Goal: Task Accomplishment & Management: Use online tool/utility

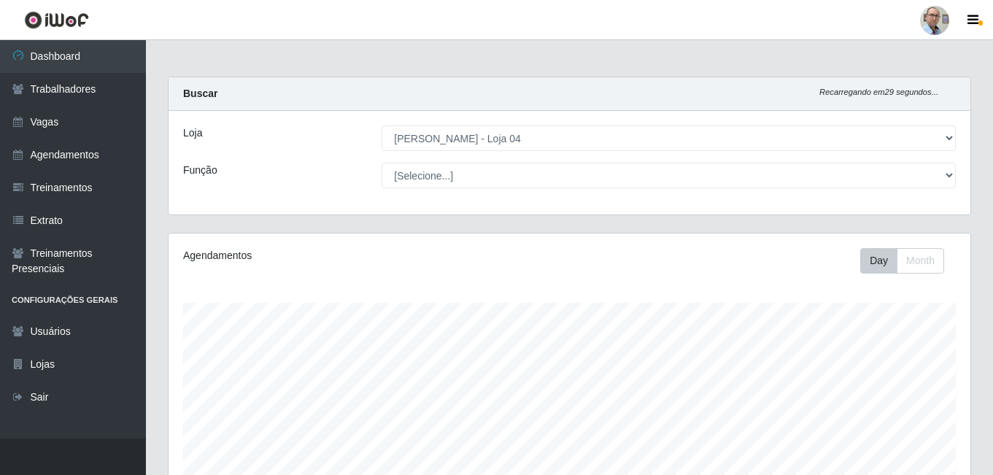
select select "251"
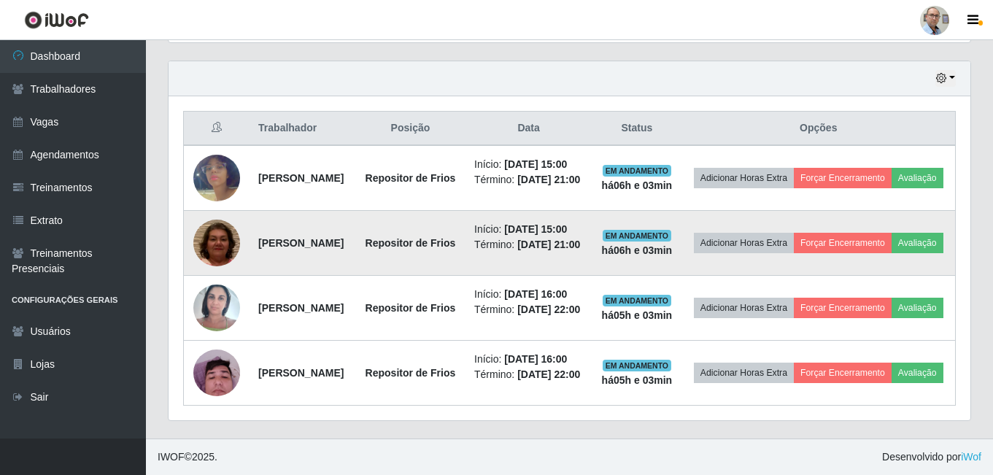
scroll to position [303, 802]
click at [876, 233] on button "Forçar Encerramento" at bounding box center [843, 243] width 98 height 20
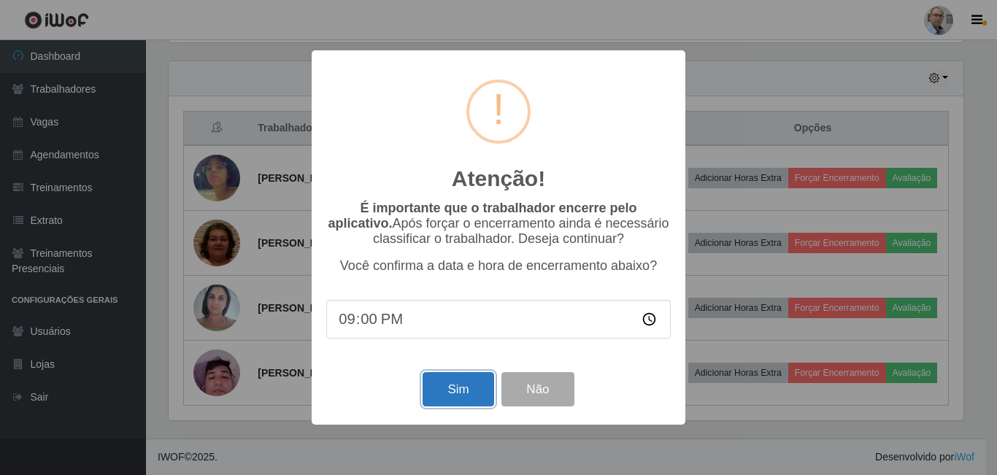
click at [466, 391] on button "Sim" at bounding box center [457, 389] width 71 height 34
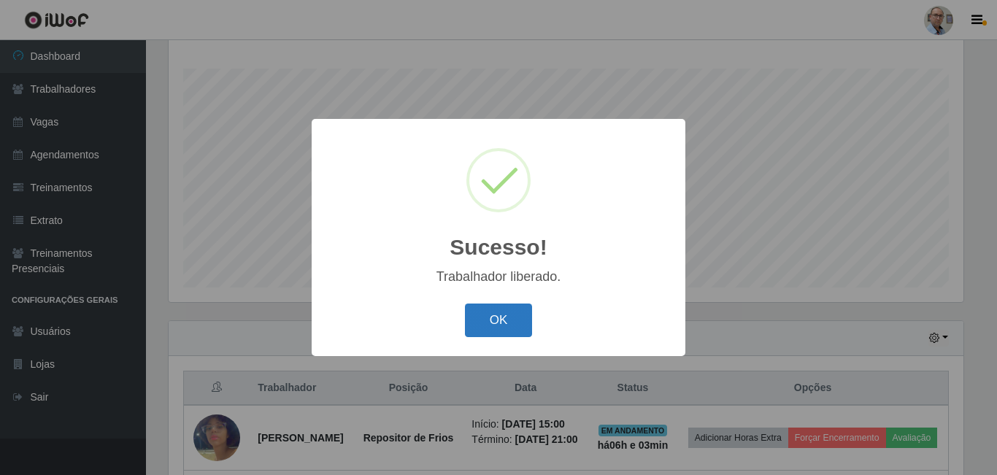
click at [511, 319] on button "OK" at bounding box center [499, 321] width 68 height 34
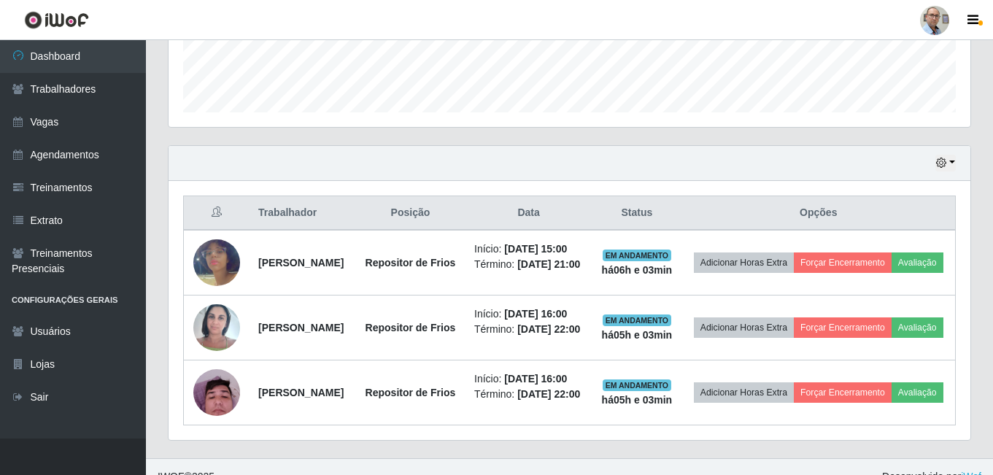
scroll to position [453, 0]
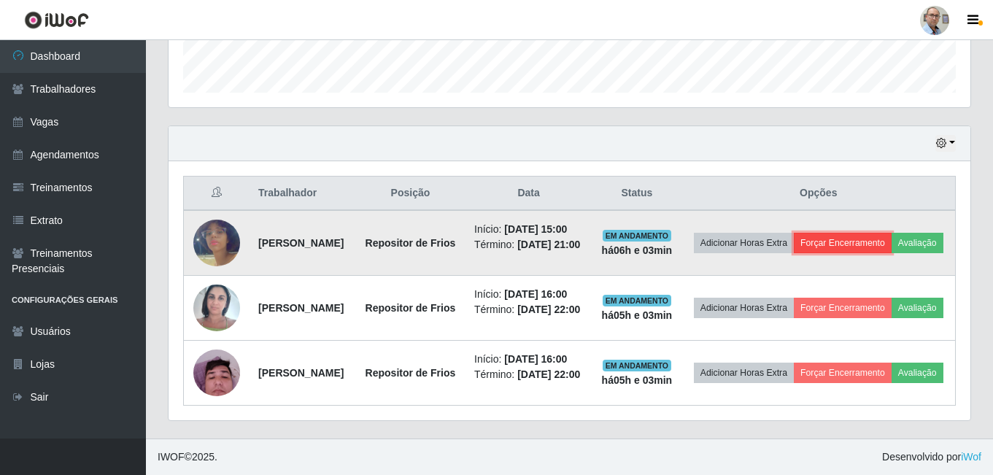
click at [892, 233] on button "Forçar Encerramento" at bounding box center [843, 243] width 98 height 20
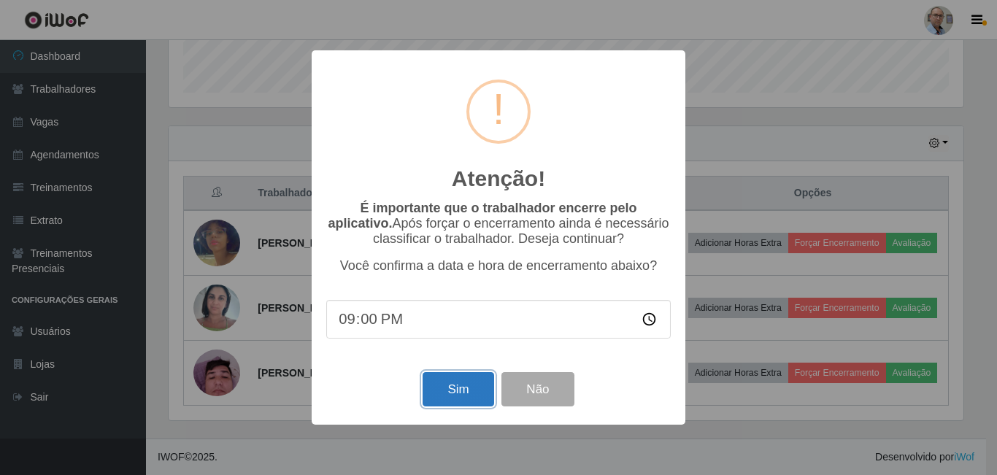
click at [460, 401] on button "Sim" at bounding box center [457, 389] width 71 height 34
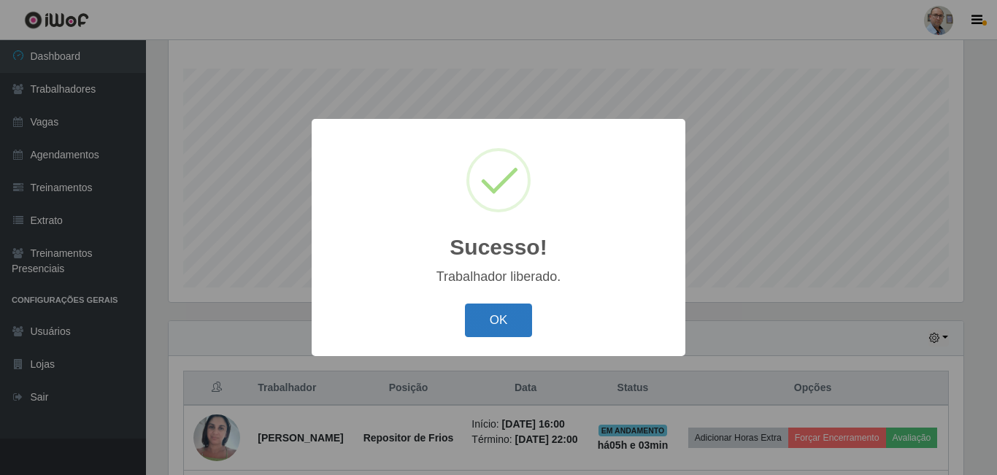
click at [506, 325] on button "OK" at bounding box center [499, 321] width 68 height 34
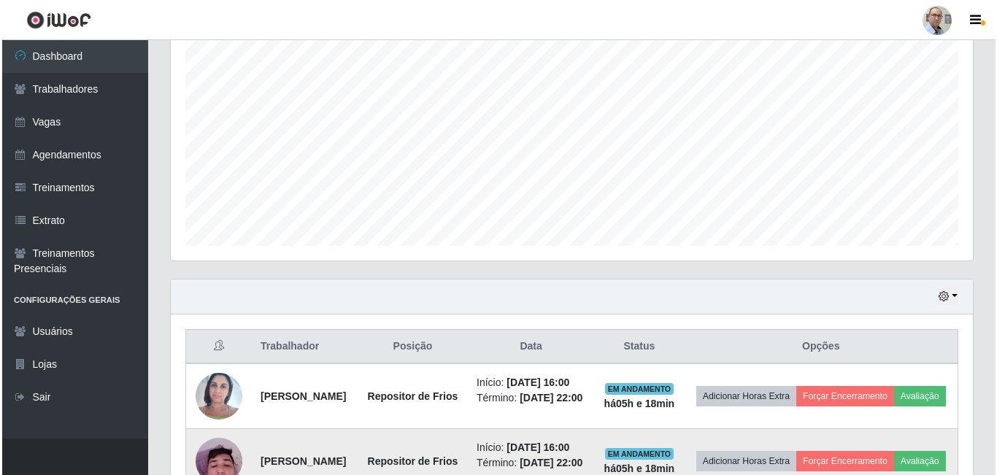
scroll to position [386, 0]
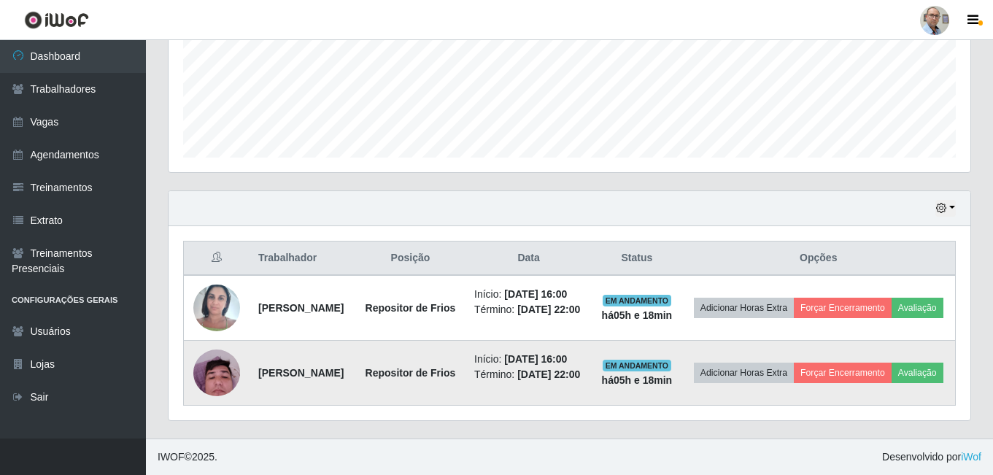
click at [219, 363] on img at bounding box center [216, 372] width 47 height 62
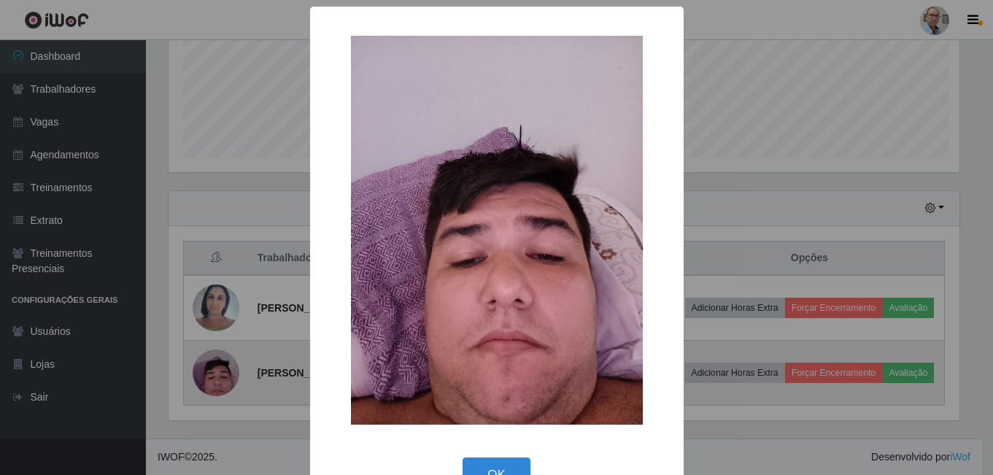
scroll to position [303, 795]
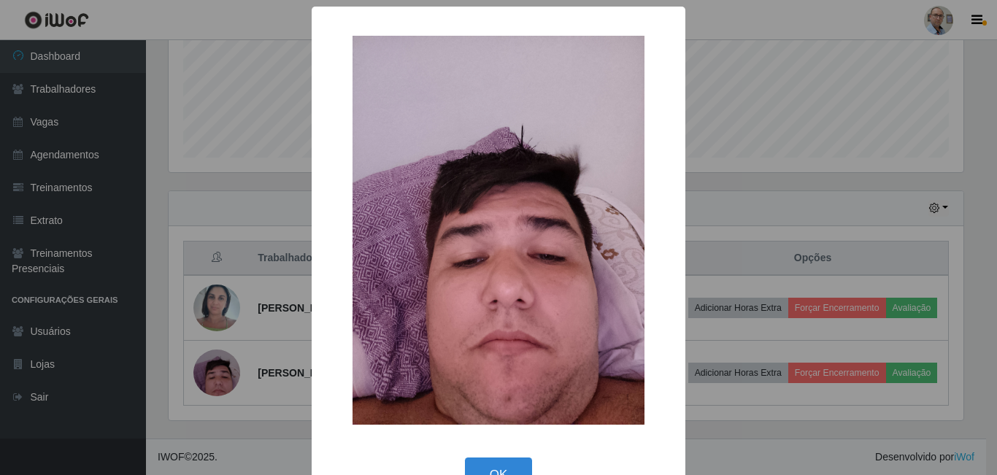
click at [778, 156] on div "× OK Cancel" at bounding box center [498, 237] width 997 height 475
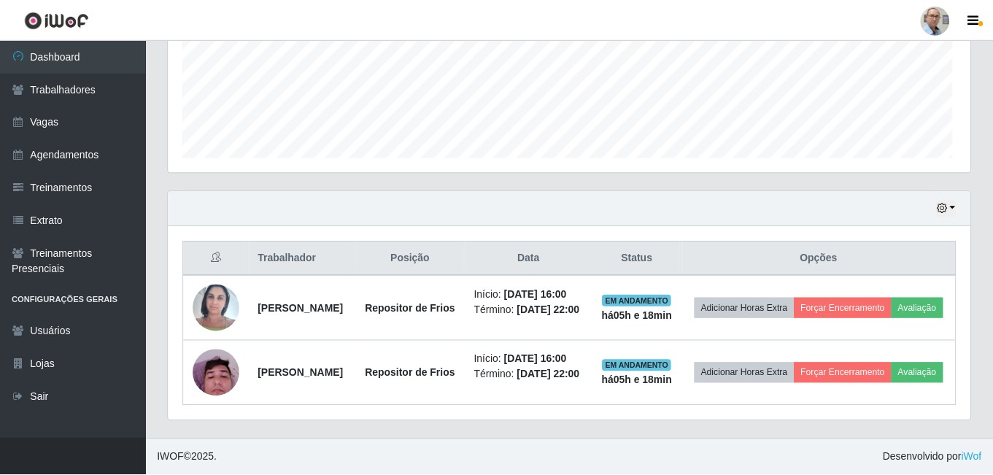
scroll to position [303, 802]
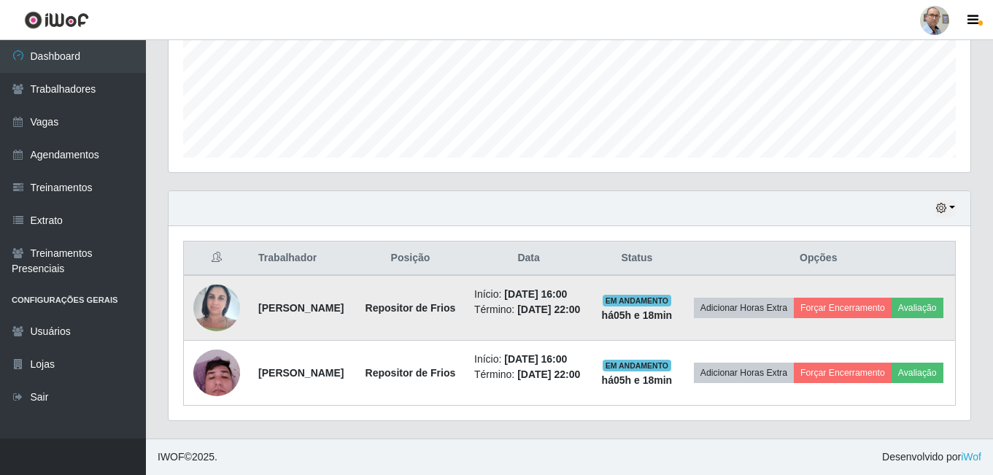
click at [204, 295] on img at bounding box center [216, 308] width 47 height 62
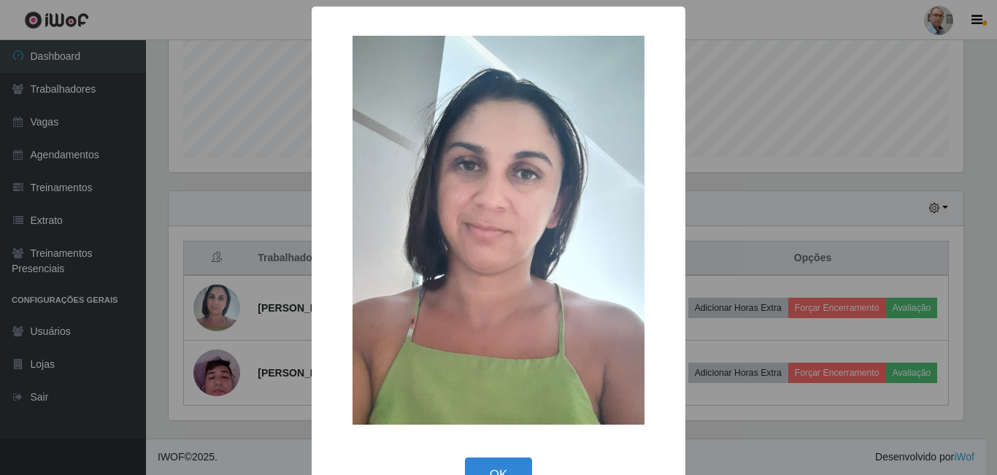
click at [248, 236] on div "× OK Cancel" at bounding box center [498, 237] width 997 height 475
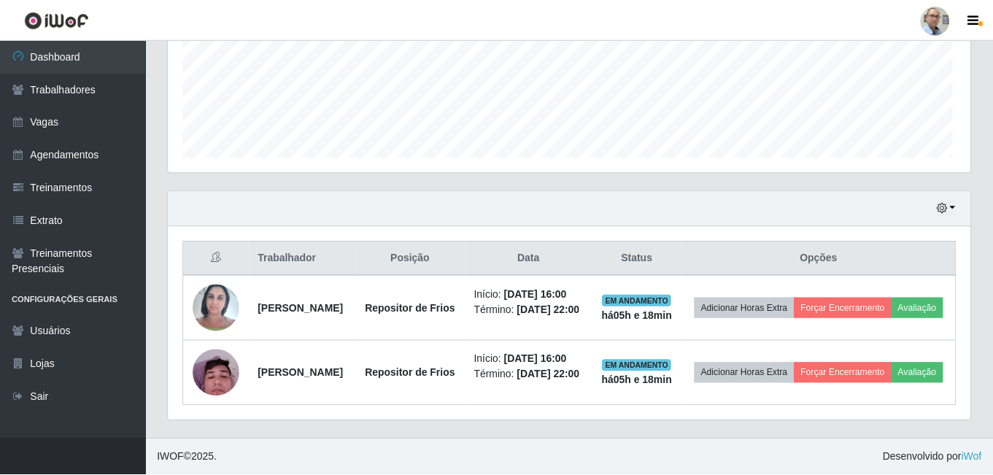
scroll to position [303, 802]
